Goal: Communication & Community: Answer question/provide support

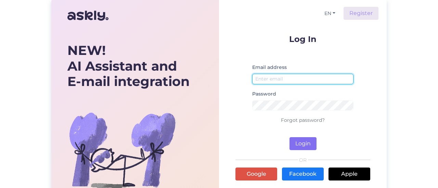
type input "[EMAIL_ADDRESS][DOMAIN_NAME]"
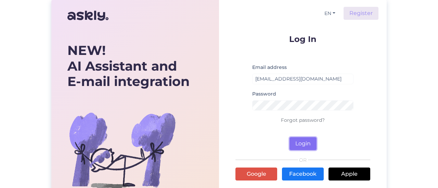
click at [299, 144] on button "Login" at bounding box center [302, 143] width 27 height 13
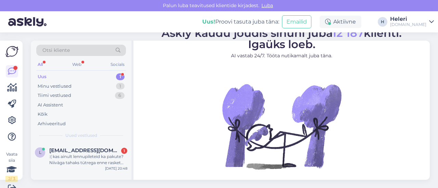
click at [70, 48] on div "Otsi kliente" at bounding box center [81, 50] width 90 height 11
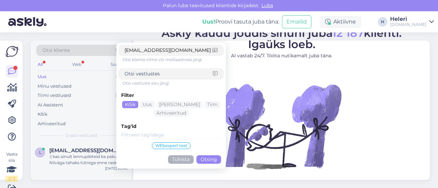
type input "[EMAIL_ADDRESS][DOMAIN_NAME]"
click at [211, 159] on button "Otsing" at bounding box center [208, 160] width 25 height 9
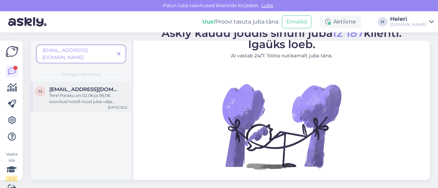
click at [73, 93] on div "Tere! Paraku on 02.06 ja 06.06 soovitud hotell nüüd juba välja müüdud. Saaksime…" at bounding box center [88, 99] width 78 height 12
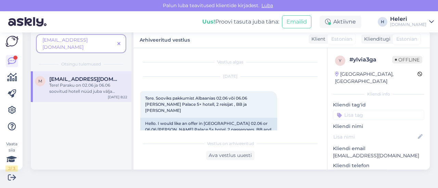
scroll to position [68, 0]
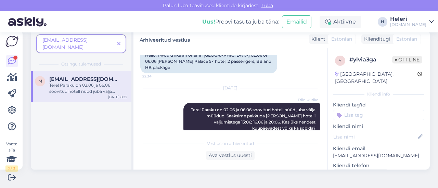
click at [121, 40] on span at bounding box center [119, 43] width 9 height 7
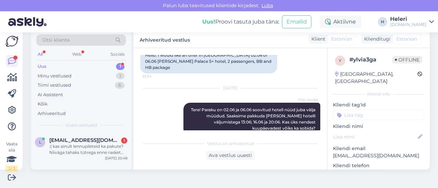
click at [62, 38] on span "Otsi kliente" at bounding box center [55, 40] width 27 height 7
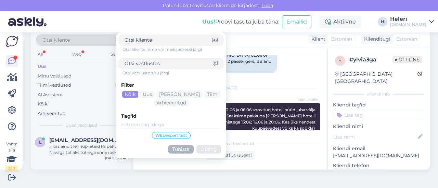
paste input "[EMAIL_ADDRESS][DOMAIN_NAME]"
type input "[EMAIL_ADDRESS][DOMAIN_NAME]"
click at [210, 149] on button "Otsing" at bounding box center [208, 149] width 25 height 9
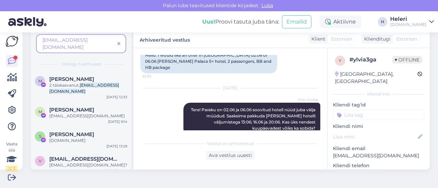
click at [106, 41] on span "[EMAIL_ADDRESS][DOMAIN_NAME]" at bounding box center [78, 44] width 72 height 14
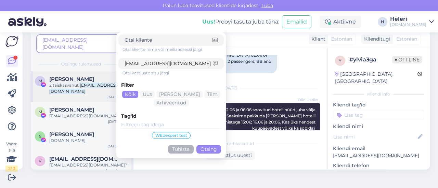
click at [84, 83] on mark "[EMAIL_ADDRESS][DOMAIN_NAME]" at bounding box center [84, 88] width 70 height 11
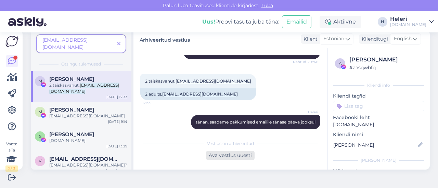
click at [224, 156] on div "Ava vestlus uuesti" at bounding box center [230, 155] width 49 height 9
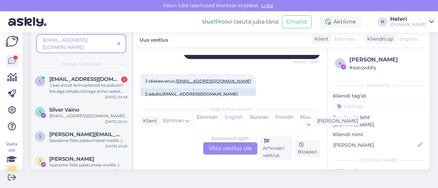
drag, startPoint x: 373, startPoint y: 40, endPoint x: 368, endPoint y: 35, distance: 7.0
click at [376, 43] on div "Klienditugi English" at bounding box center [392, 39] width 56 height 9
click at [226, 149] on div "Estonian to English Võta vestlus üle" at bounding box center [230, 149] width 54 height 12
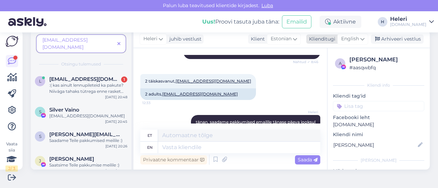
click at [347, 40] on span "English" at bounding box center [350, 39] width 18 height 8
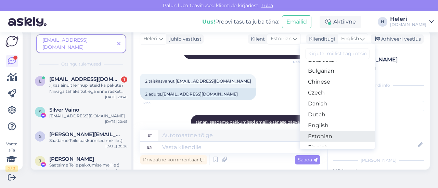
scroll to position [34, 0]
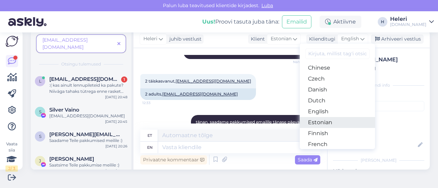
drag, startPoint x: 313, startPoint y: 120, endPoint x: 314, endPoint y: 99, distance: 21.6
click at [313, 120] on link "Estonian" at bounding box center [337, 122] width 75 height 11
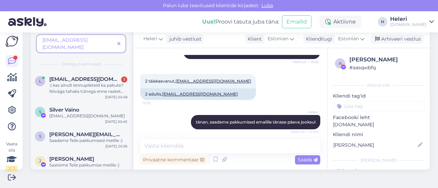
scroll to position [155, 0]
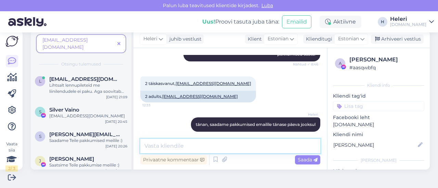
click at [185, 145] on textarea at bounding box center [230, 146] width 180 height 14
type textarea "saatsin Teile pakkumise emailile :)"
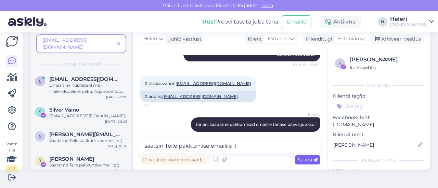
click at [298, 161] on span "Saada" at bounding box center [307, 160] width 20 height 6
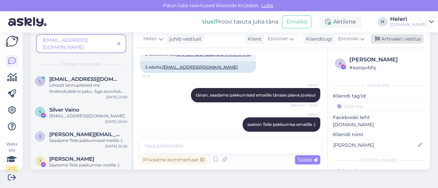
click at [387, 39] on div "Arhiveeri vestlus" at bounding box center [397, 39] width 53 height 9
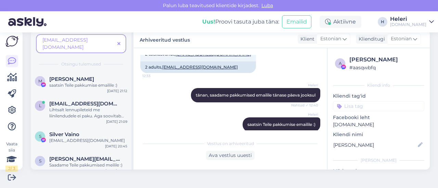
click at [120, 42] on icon at bounding box center [118, 44] width 3 height 5
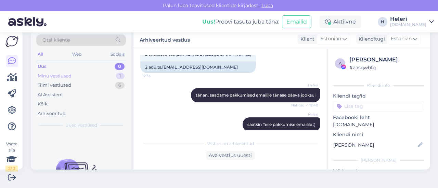
click at [80, 77] on div "Minu vestlused 1" at bounding box center [81, 76] width 90 height 10
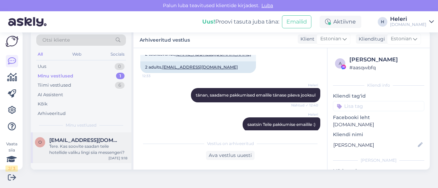
click at [101, 144] on div "Tere. Kas soovite saadan teile hotellide valiku lingi siia messengeri?" at bounding box center [88, 150] width 78 height 12
